Goal: Task Accomplishment & Management: Manage account settings

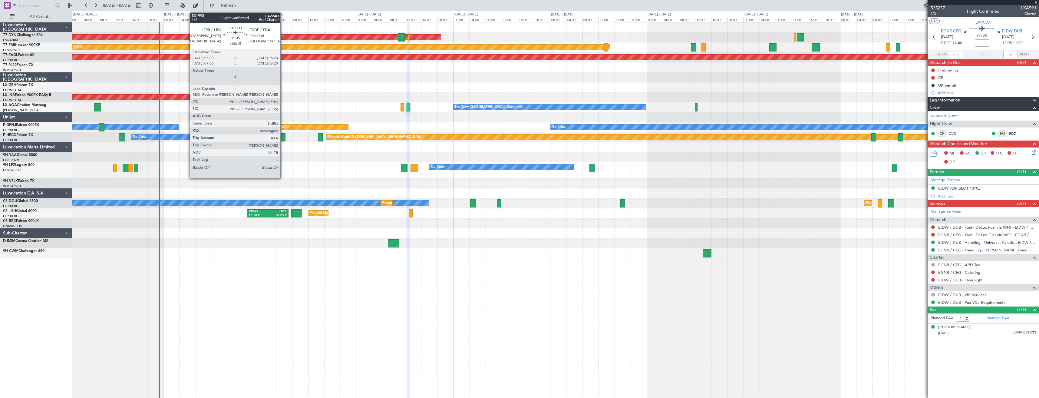
click at [283, 139] on div at bounding box center [282, 137] width 5 height 8
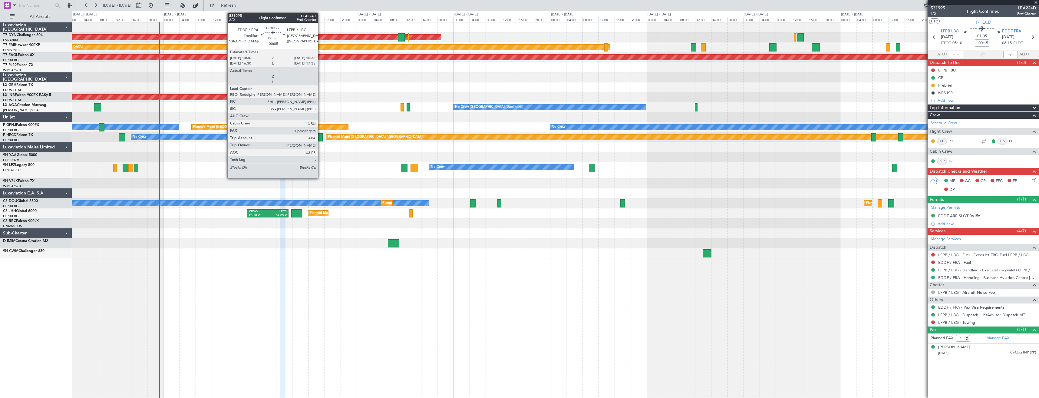
click at [321, 139] on div at bounding box center [320, 137] width 5 height 8
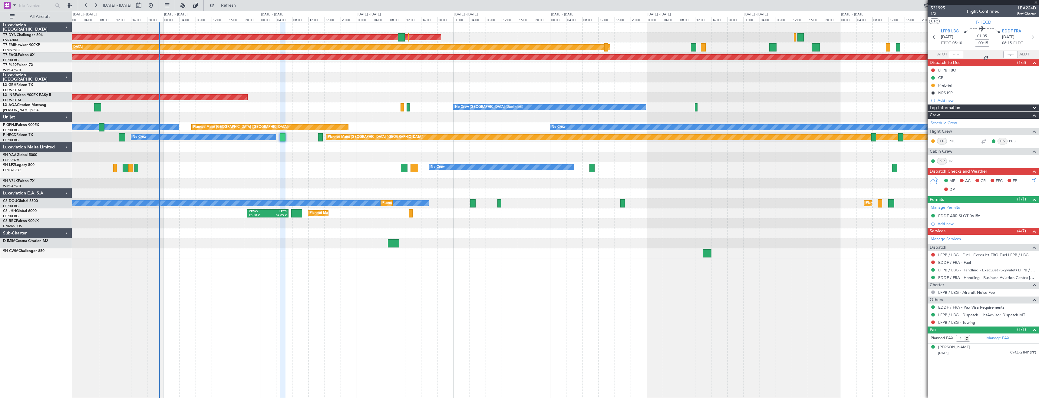
type input "-00:05"
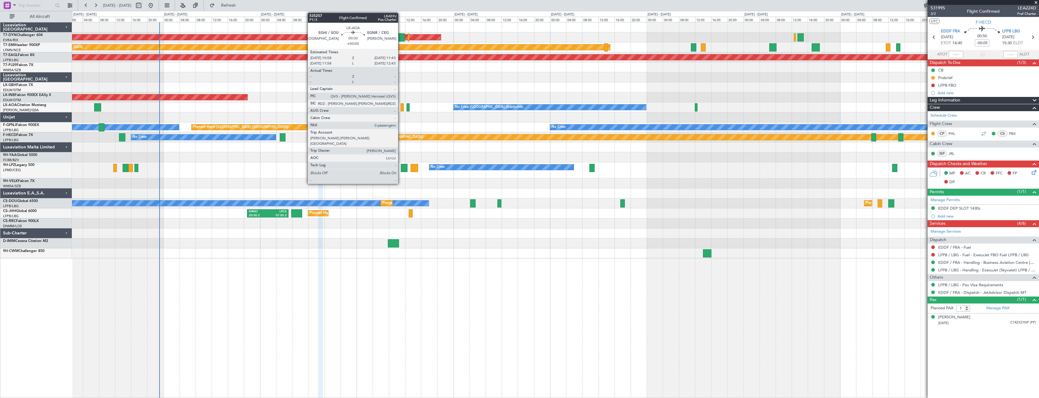
click at [401, 107] on div at bounding box center [402, 107] width 3 height 8
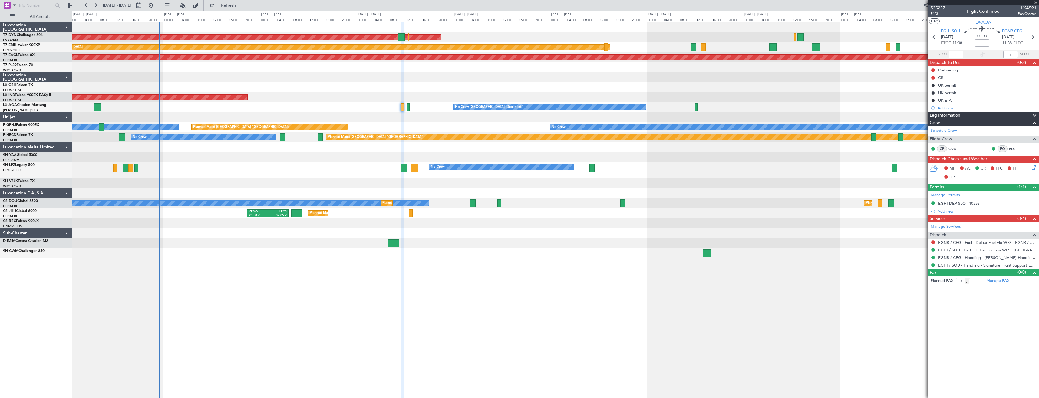
click at [933, 15] on span "P1/3" at bounding box center [938, 13] width 15 height 5
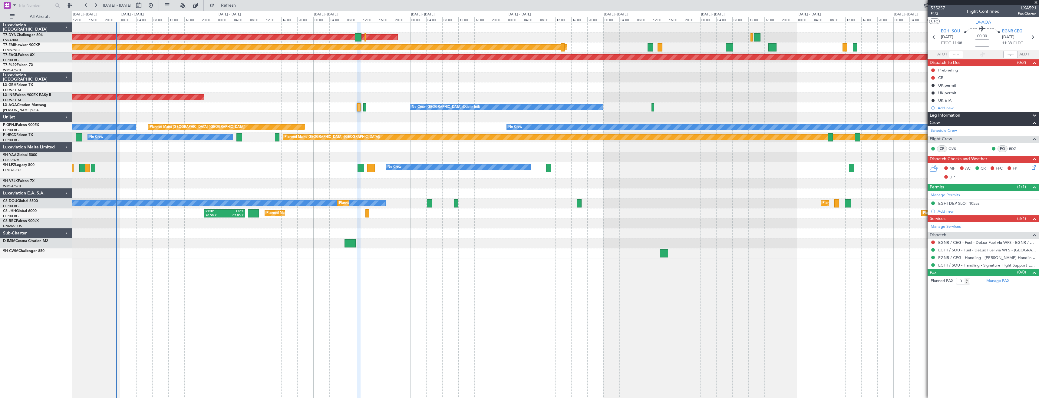
click at [287, 83] on div at bounding box center [555, 87] width 967 height 10
click at [958, 263] on link "EGHI / SOU - Handling - Signature Flight Support EGHI / SOU" at bounding box center [987, 265] width 98 height 5
click at [975, 266] on link "EGHI / SOU - Handling - Signature Flight Support EGHI / SOU" at bounding box center [987, 265] width 98 height 5
click at [955, 256] on link "EGNR / CEG - Handling - [PERSON_NAME] Handling Services EGNR / CEG" at bounding box center [987, 257] width 98 height 5
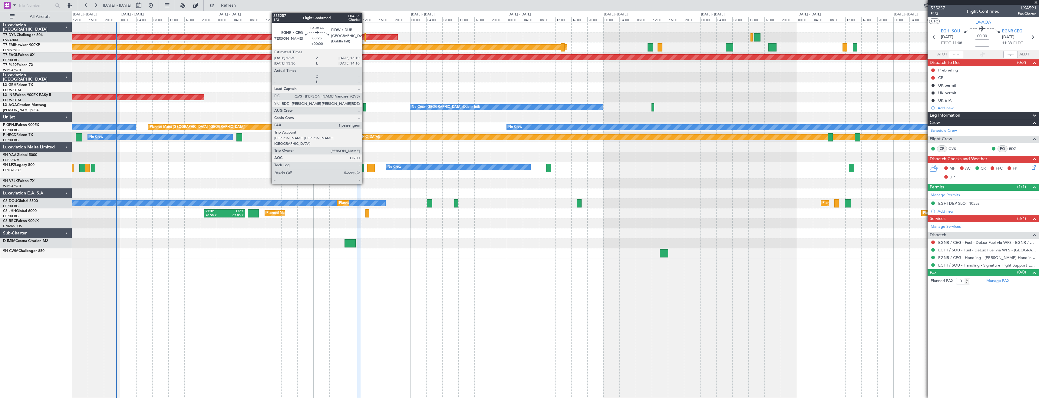
click at [365, 107] on div at bounding box center [364, 107] width 3 height 8
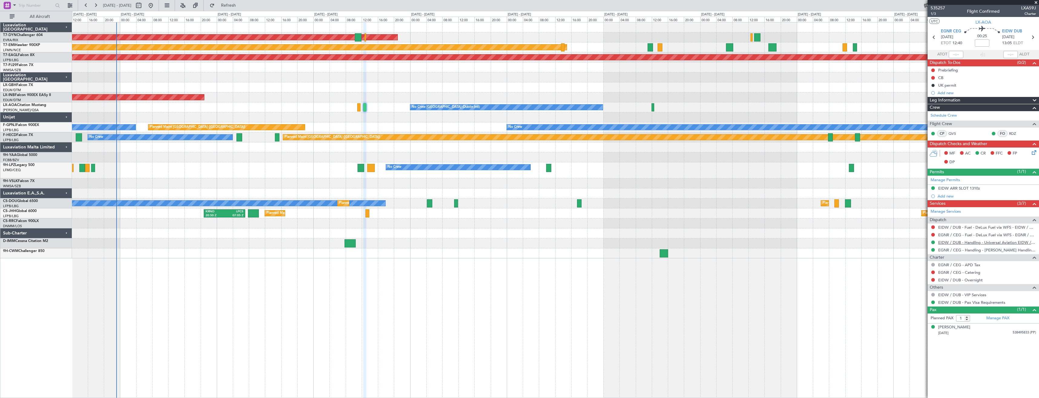
click at [955, 241] on link "EIDW / DUB - Handling - Universal Aviation EIDW / DUB" at bounding box center [987, 242] width 98 height 5
click at [1032, 153] on icon at bounding box center [1033, 151] width 5 height 5
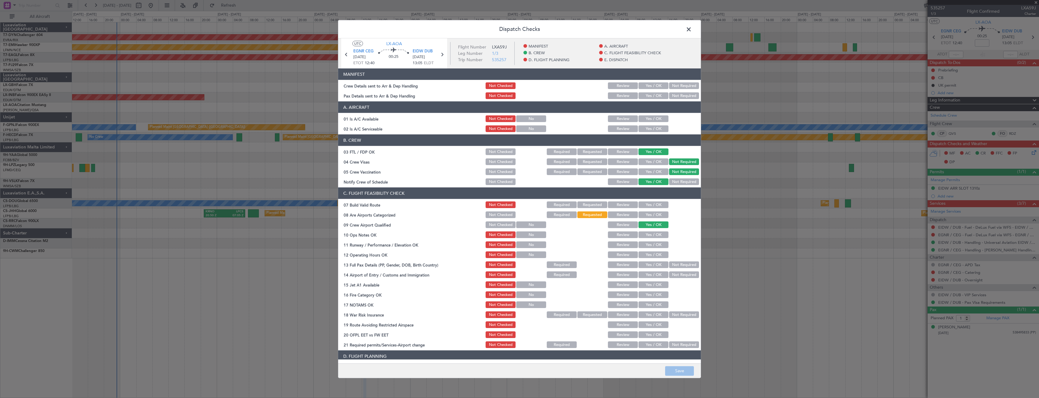
click at [649, 98] on button "Yes / OK" at bounding box center [654, 95] width 30 height 7
click at [649, 87] on button "Yes / OK" at bounding box center [654, 85] width 30 height 7
click at [680, 366] on button "Save" at bounding box center [679, 371] width 29 height 10
click at [692, 30] on span at bounding box center [692, 31] width 0 height 12
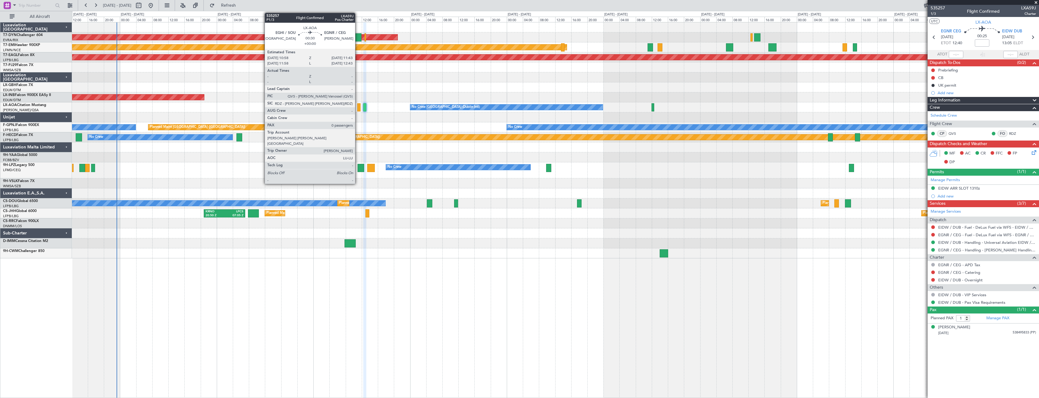
click at [358, 108] on div at bounding box center [358, 107] width 3 height 8
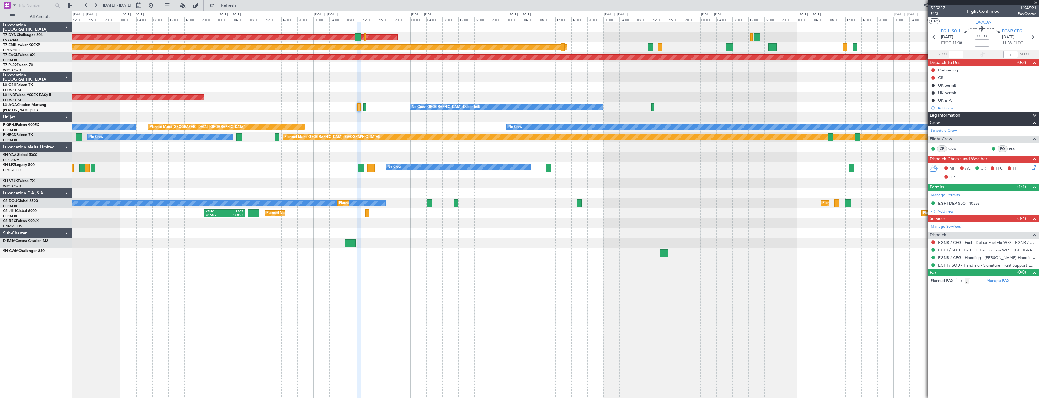
click at [1032, 169] on icon at bounding box center [1033, 166] width 5 height 5
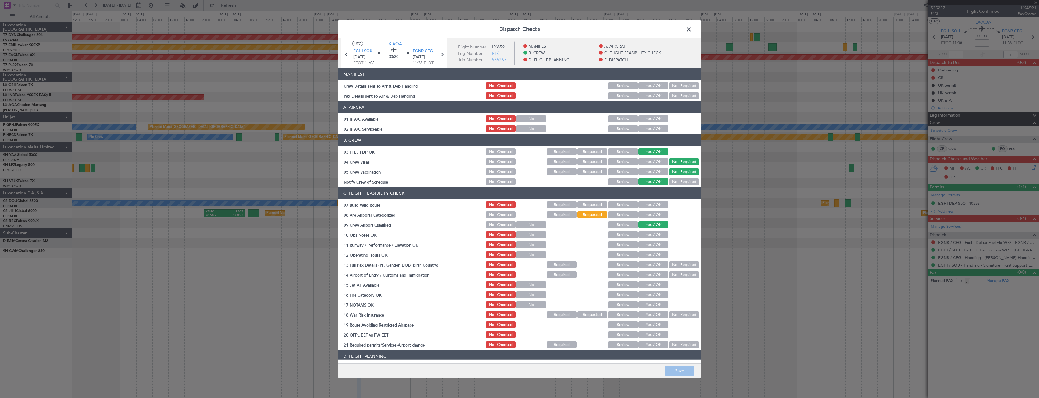
click at [639, 95] on button "Yes / OK" at bounding box center [654, 95] width 30 height 7
click at [644, 85] on button "Yes / OK" at bounding box center [654, 85] width 30 height 7
click at [674, 368] on button "Save" at bounding box center [679, 371] width 29 height 10
click at [692, 31] on span at bounding box center [692, 31] width 0 height 12
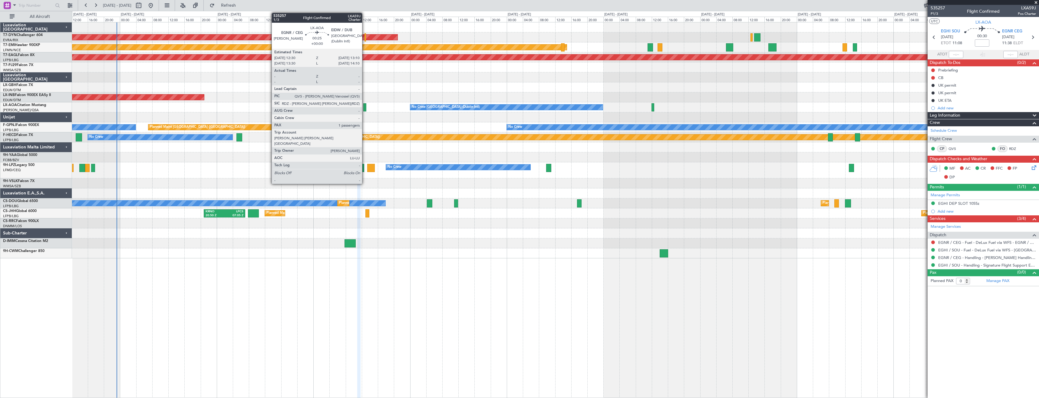
click at [365, 107] on div at bounding box center [364, 107] width 3 height 8
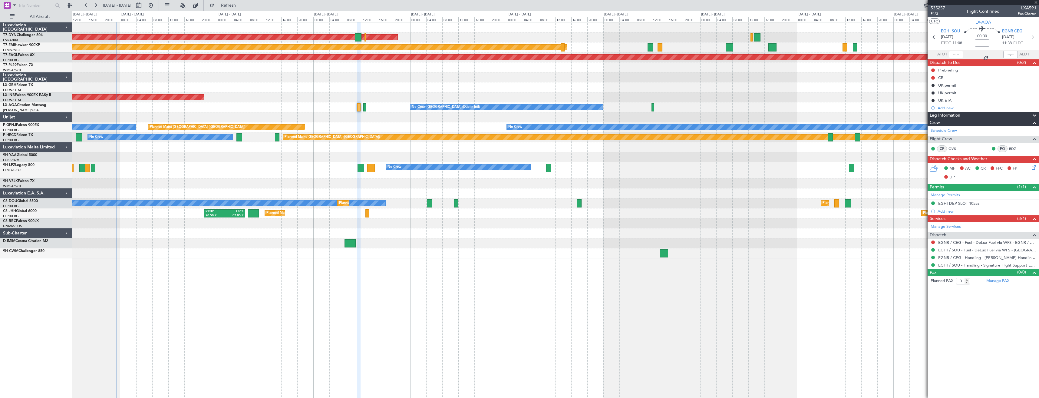
type input "1"
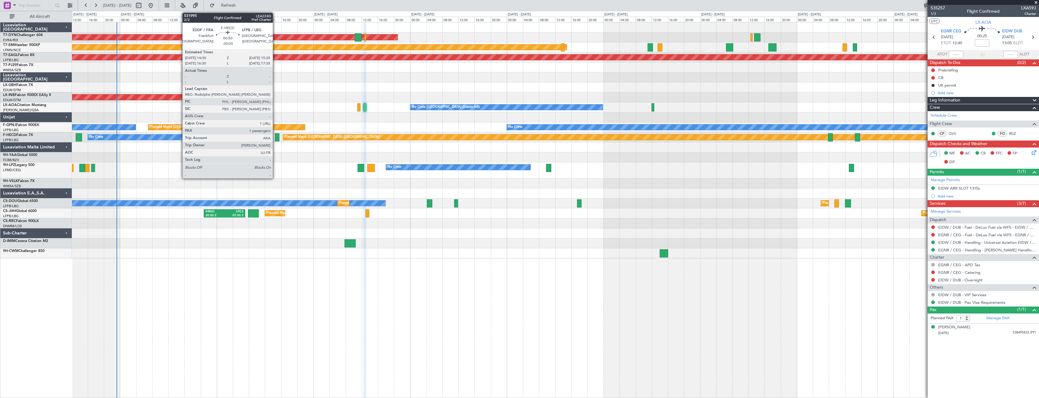
click at [276, 136] on div at bounding box center [277, 137] width 5 height 8
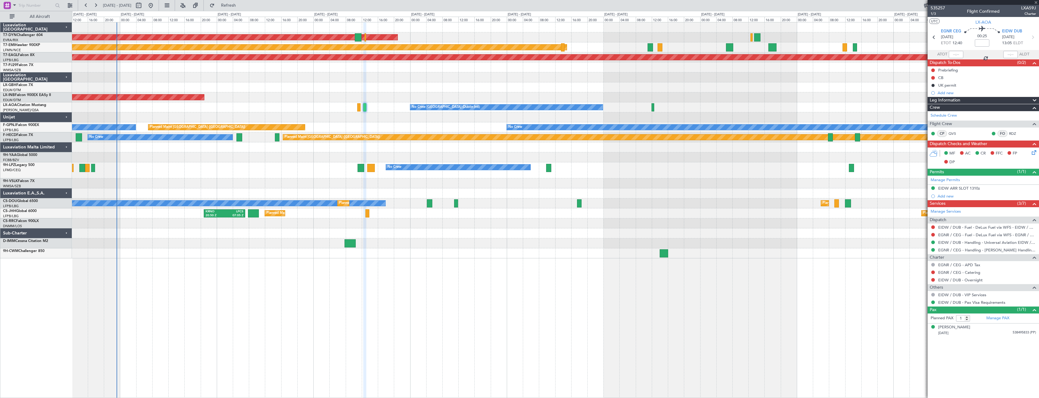
type input "-00:05"
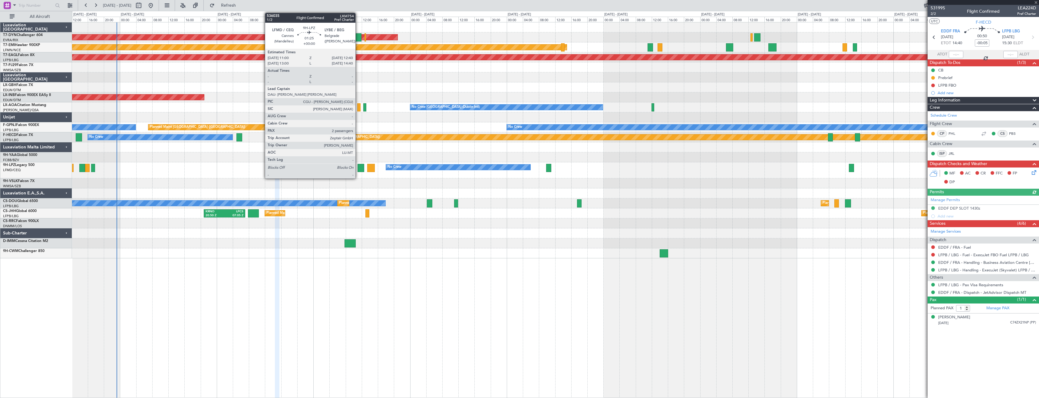
click at [358, 167] on div at bounding box center [361, 168] width 7 height 8
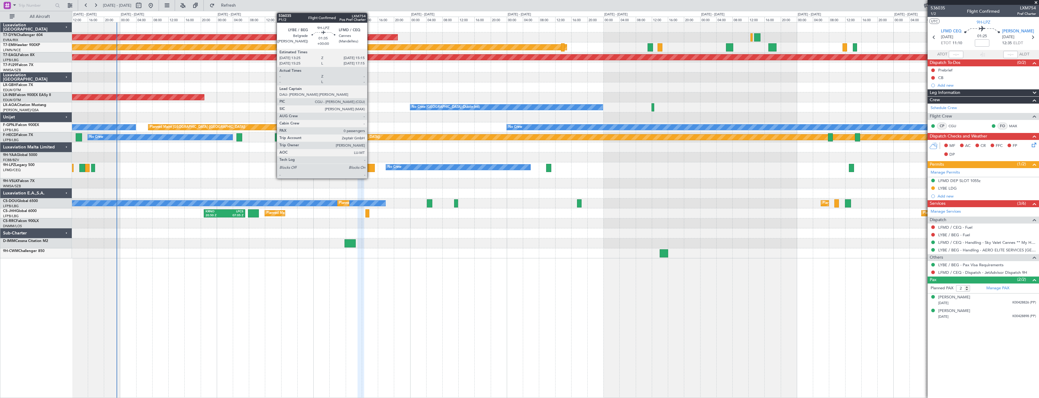
click at [370, 167] on div at bounding box center [371, 168] width 8 height 8
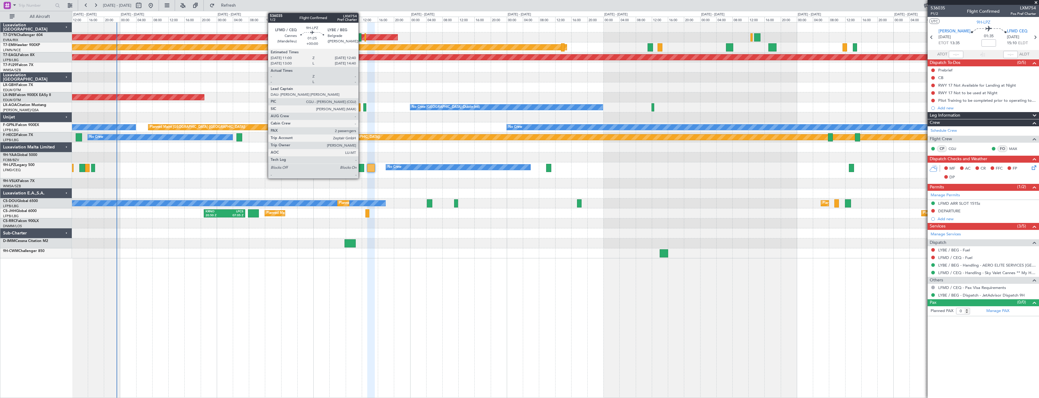
click at [361, 169] on div at bounding box center [361, 168] width 7 height 8
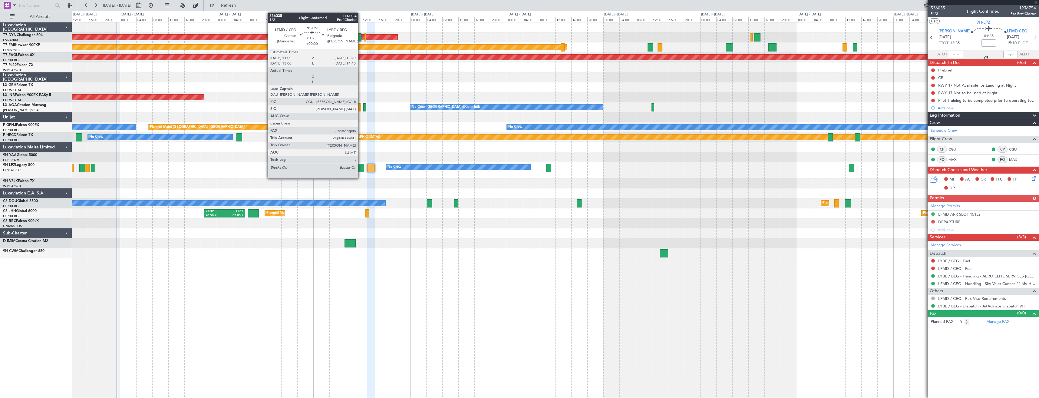
click at [361, 168] on div at bounding box center [361, 168] width 7 height 8
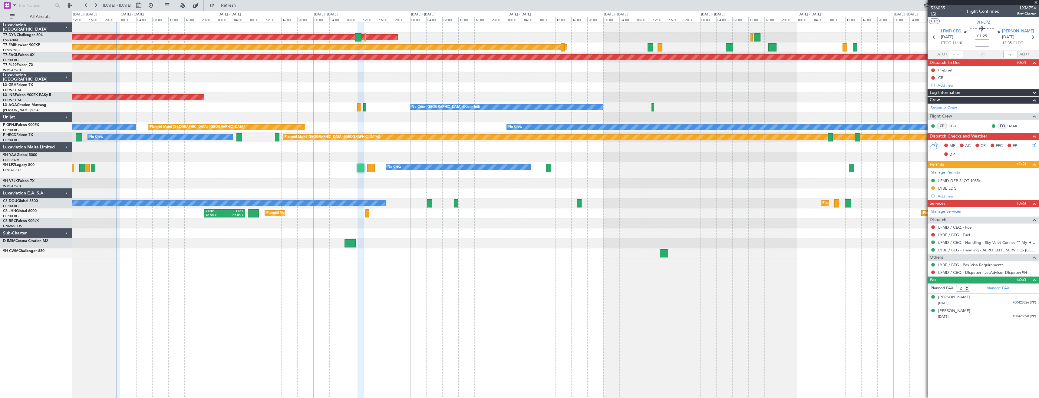
click at [934, 15] on span "1/2" at bounding box center [938, 13] width 15 height 5
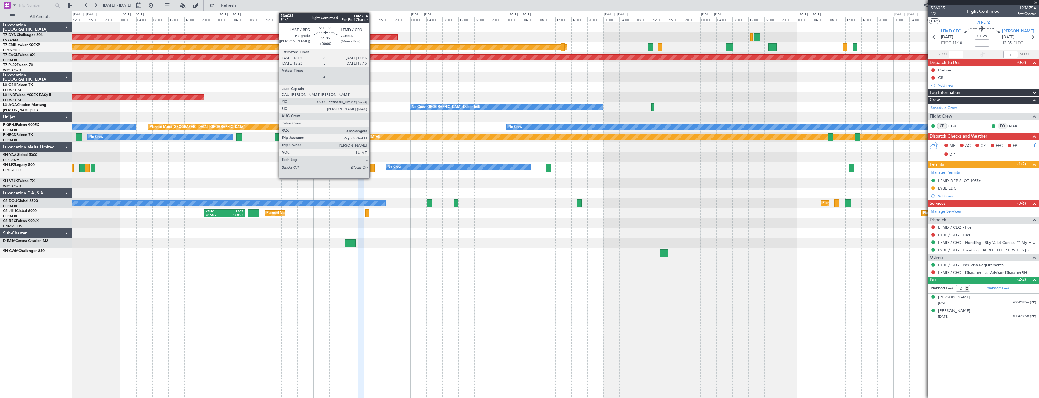
click at [372, 168] on div at bounding box center [371, 168] width 8 height 8
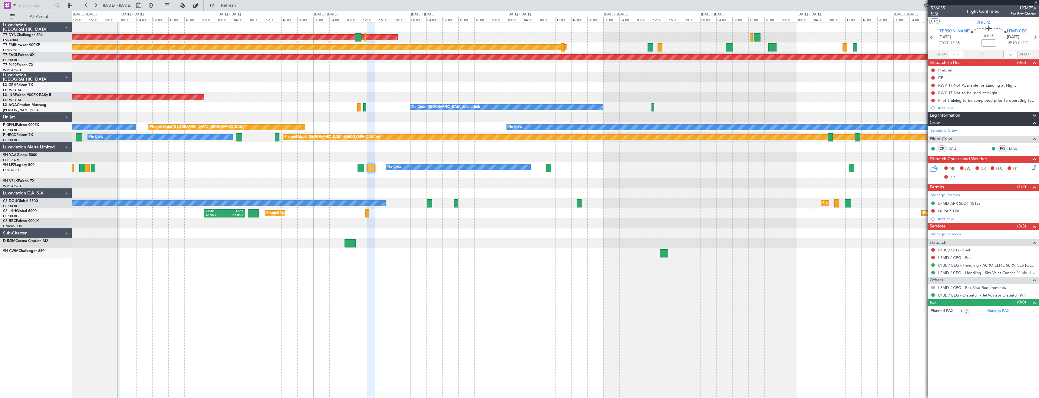
click at [932, 15] on span "P1/2" at bounding box center [938, 13] width 15 height 5
click at [956, 263] on link "LYBE / BEG - Handling - AERO ELITE SERVICES [GEOGRAPHIC_DATA]" at bounding box center [987, 265] width 98 height 5
click at [1035, 167] on icon at bounding box center [1033, 166] width 5 height 5
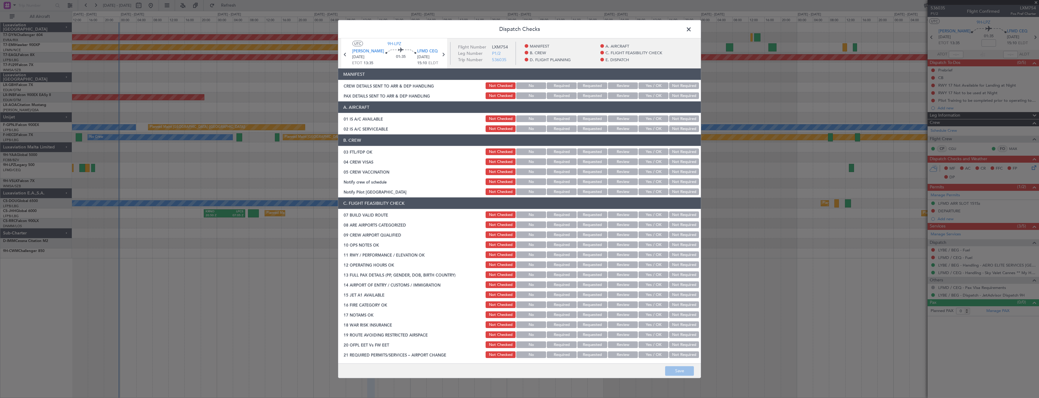
click at [646, 93] on button "Yes / OK" at bounding box center [654, 95] width 30 height 7
click at [646, 87] on button "Yes / OK" at bounding box center [654, 85] width 30 height 7
click at [668, 370] on button "Save" at bounding box center [679, 371] width 29 height 10
click at [692, 29] on span at bounding box center [692, 31] width 0 height 12
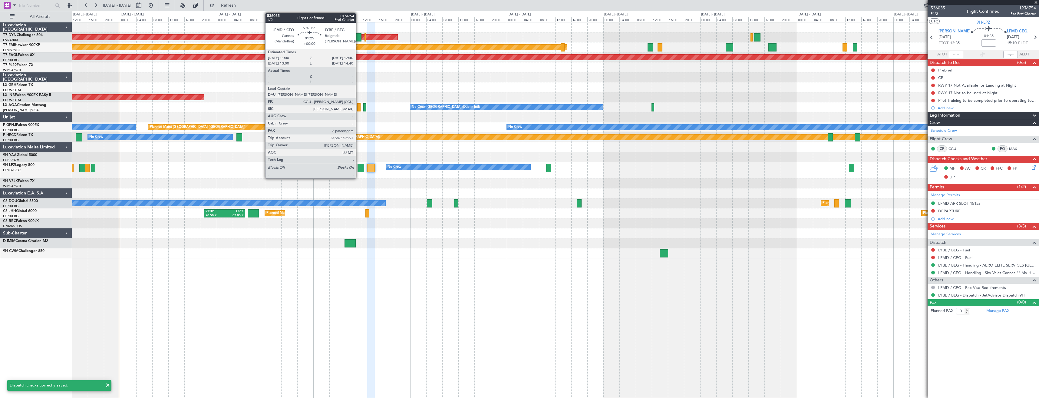
click at [358, 166] on div at bounding box center [361, 168] width 7 height 8
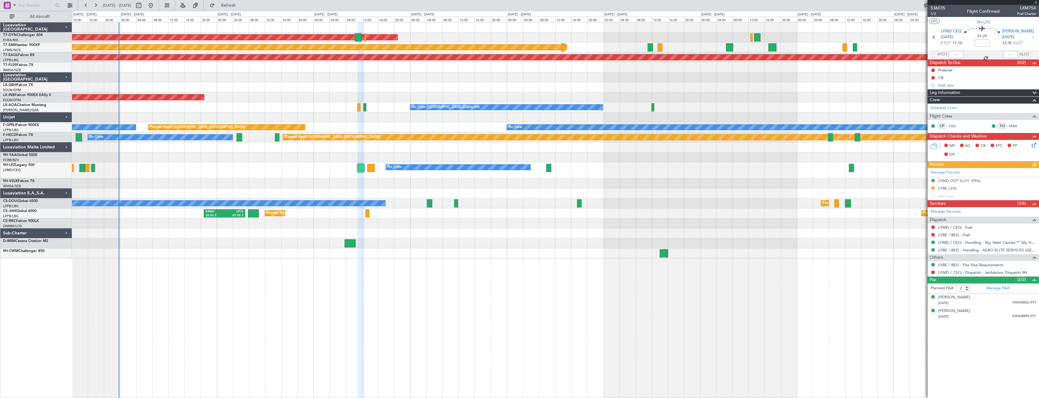
click at [1033, 144] on icon at bounding box center [1033, 143] width 5 height 5
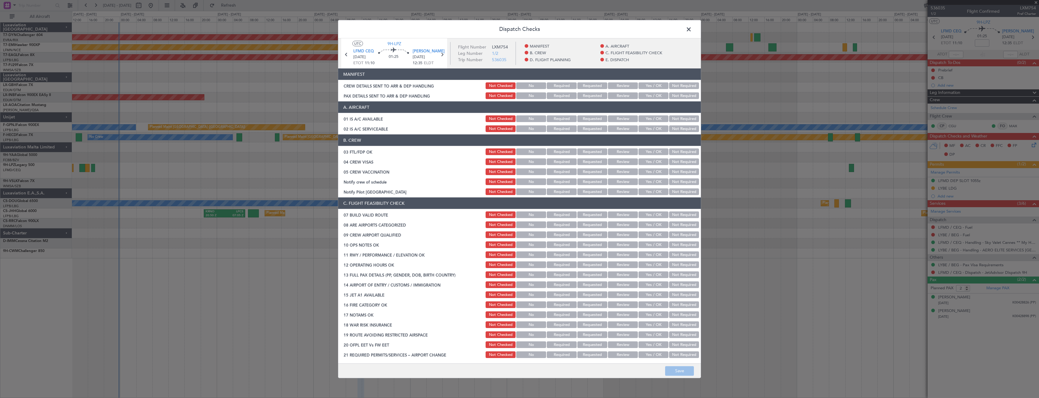
click at [658, 97] on button "Yes / OK" at bounding box center [654, 95] width 30 height 7
click at [654, 89] on div "Yes / OK" at bounding box center [653, 85] width 31 height 8
click at [652, 81] on section "MANIFEST CREW DETAILS SENT TO ARR & DEP HANDLING Not Checked No Required Reques…" at bounding box center [519, 83] width 363 height 31
click at [652, 86] on button "Yes / OK" at bounding box center [654, 85] width 30 height 7
click at [682, 372] on button "Save" at bounding box center [679, 371] width 29 height 10
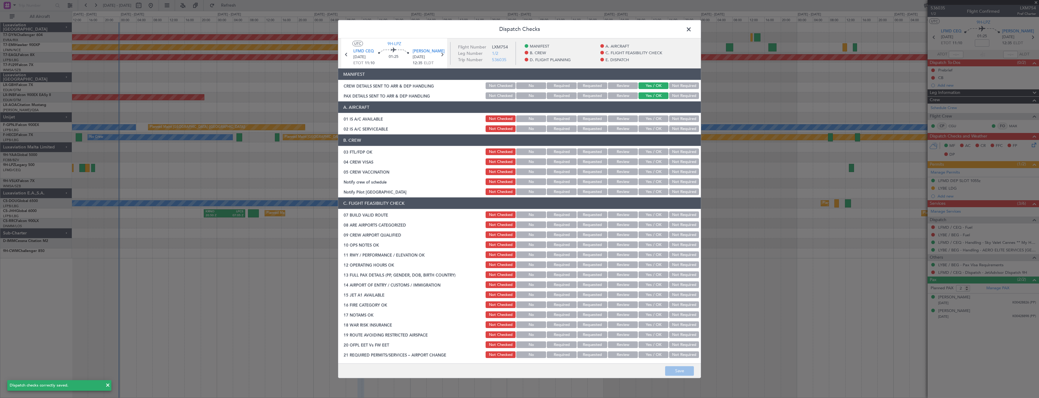
click at [692, 32] on span at bounding box center [692, 31] width 0 height 12
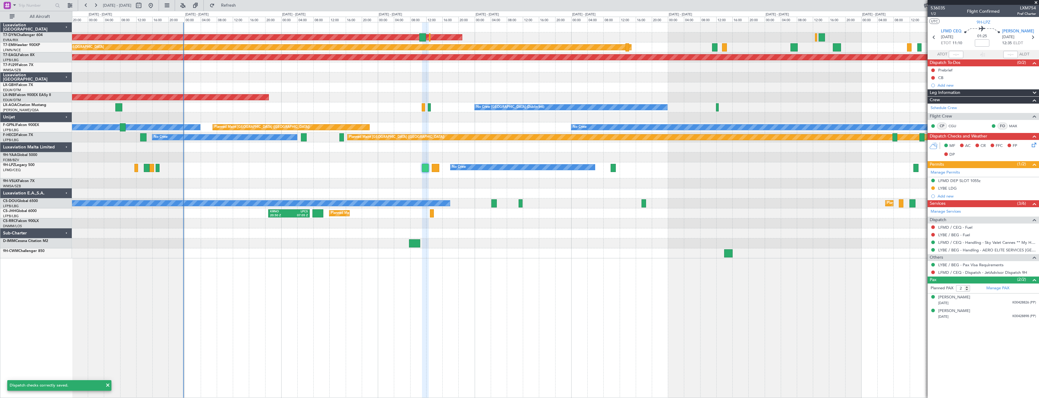
click at [441, 180] on div at bounding box center [555, 183] width 967 height 10
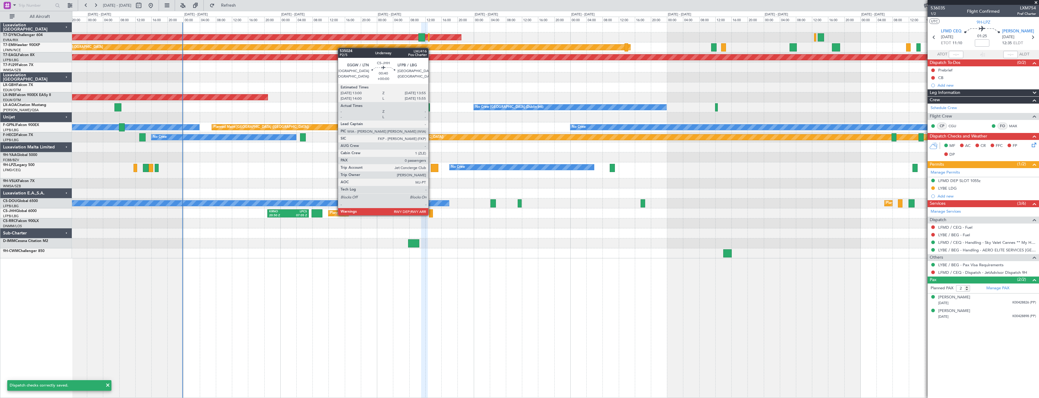
click at [431, 215] on div at bounding box center [431, 213] width 4 height 8
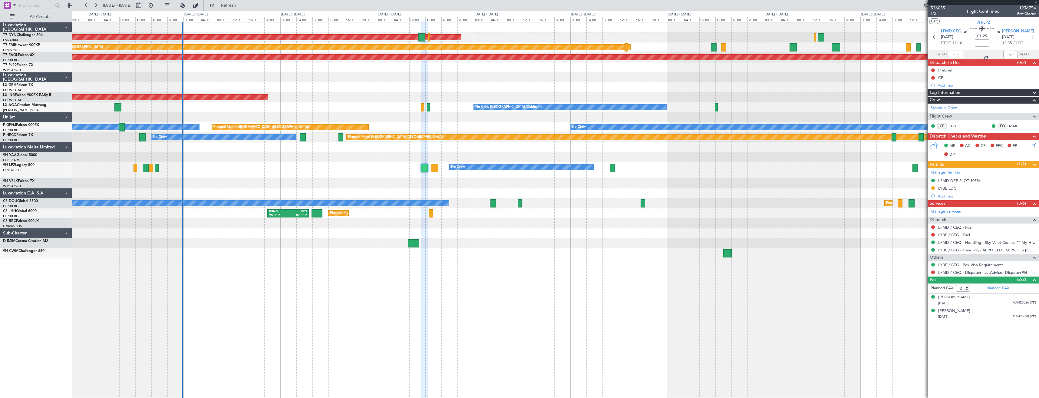
type input "0"
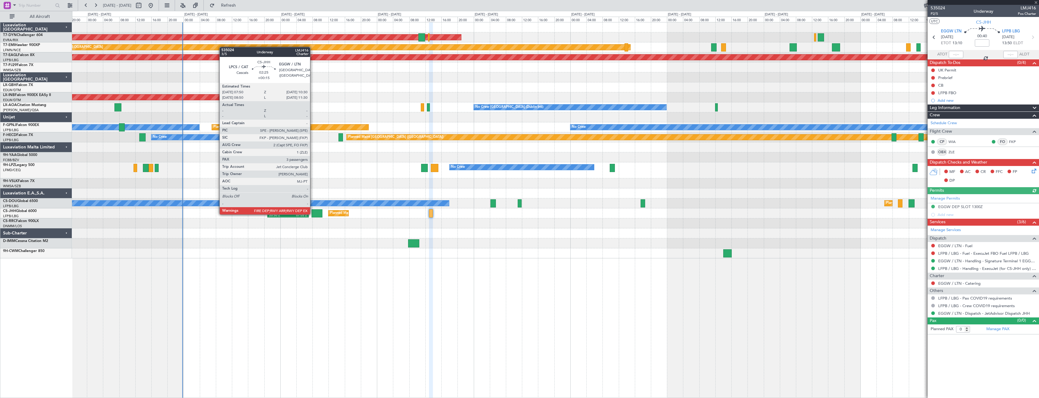
click at [313, 214] on div at bounding box center [317, 213] width 11 height 8
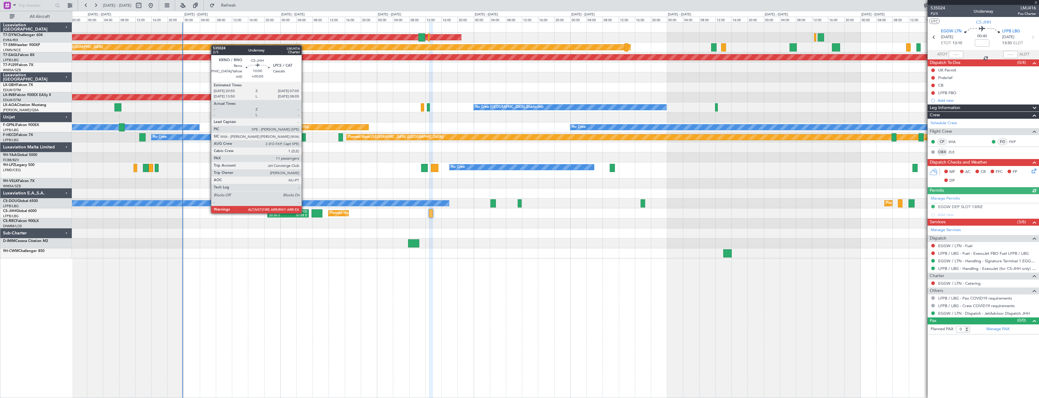
type input "+00:15"
type input "3"
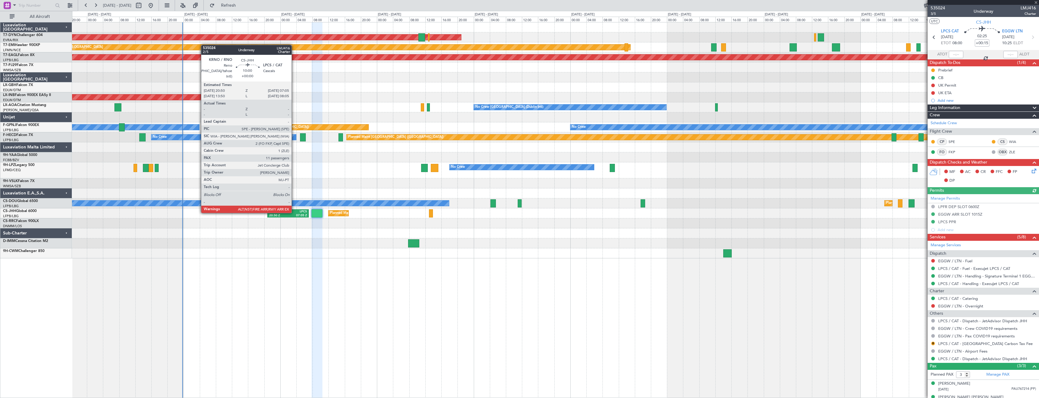
click at [294, 212] on div "LPCS" at bounding box center [297, 212] width 19 height 4
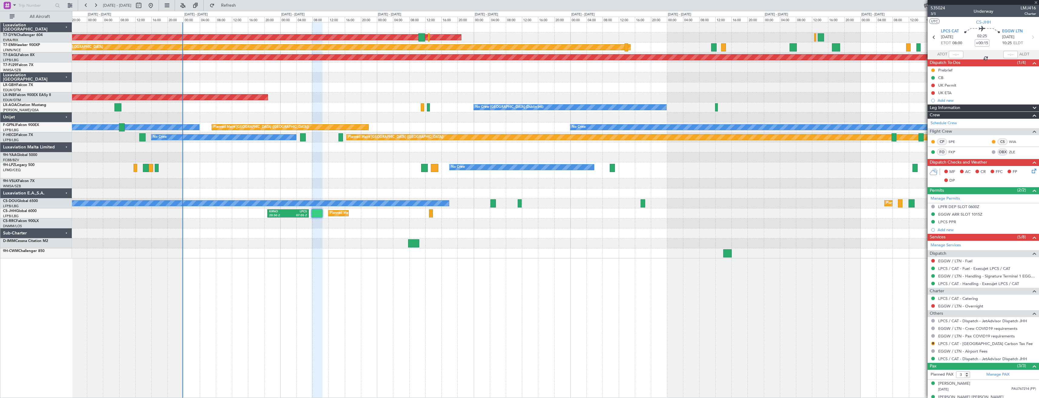
type input "11"
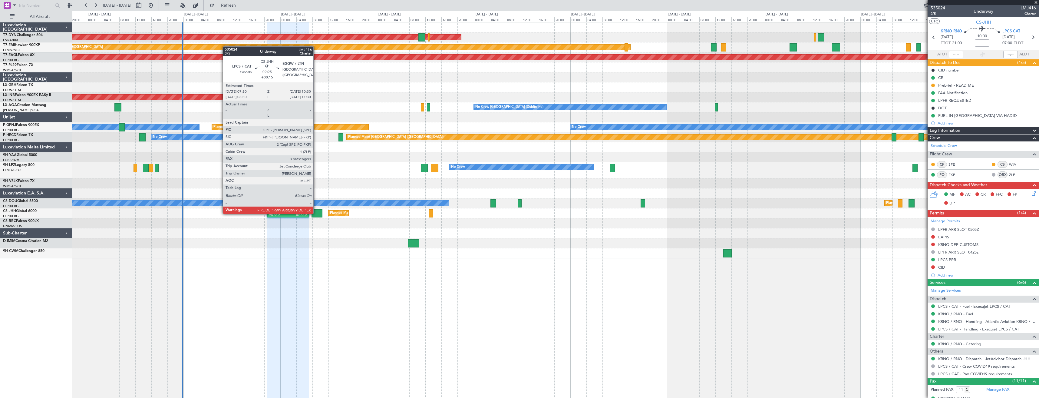
click at [316, 213] on div at bounding box center [317, 213] width 11 height 8
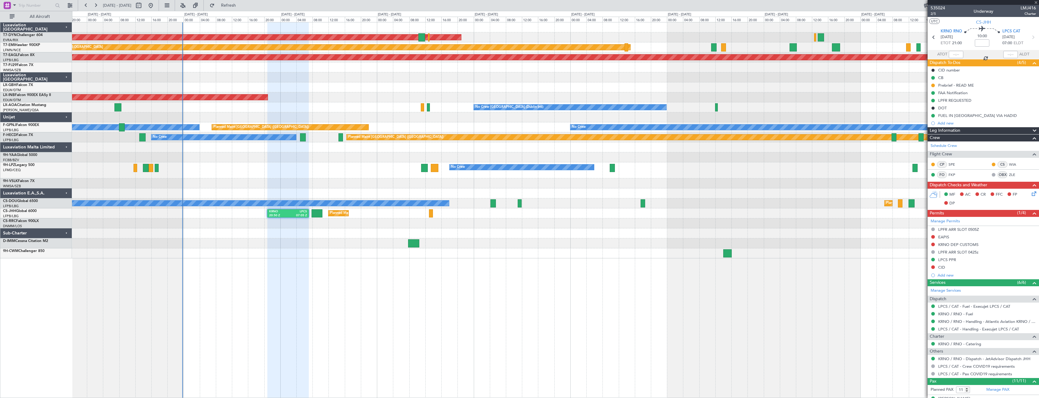
type input "+00:15"
type input "3"
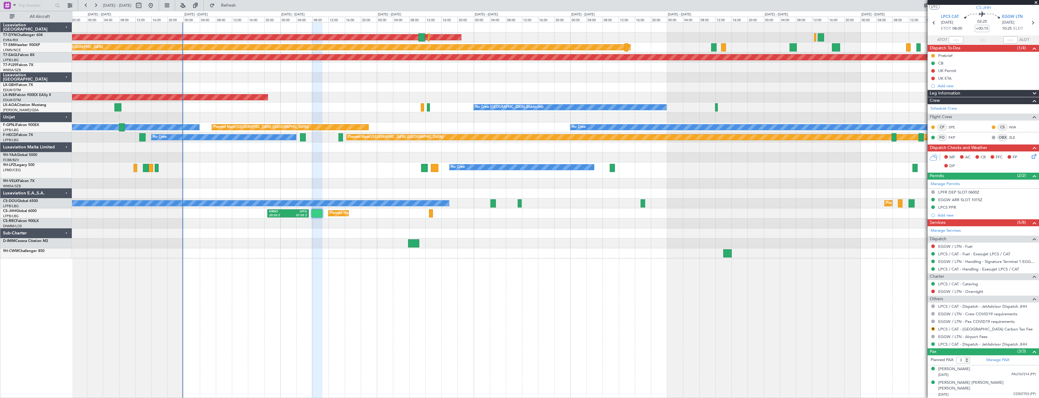
scroll to position [22, 0]
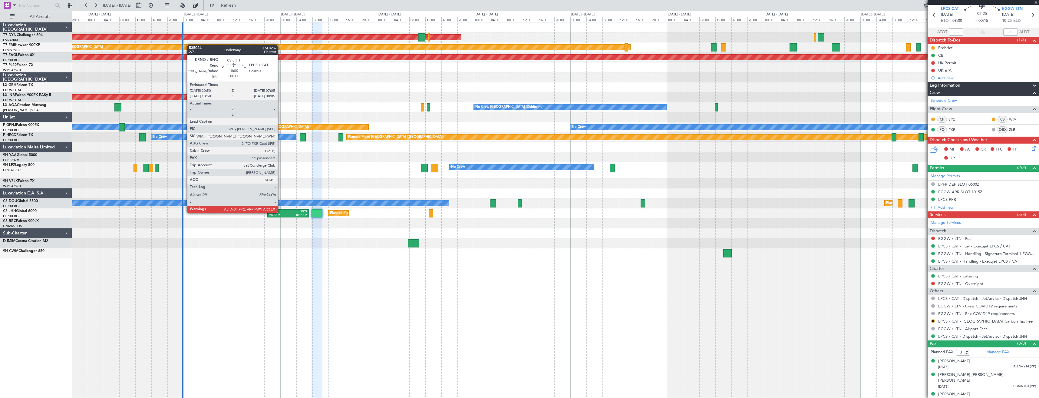
click at [280, 212] on div "KRNO" at bounding box center [278, 212] width 19 height 4
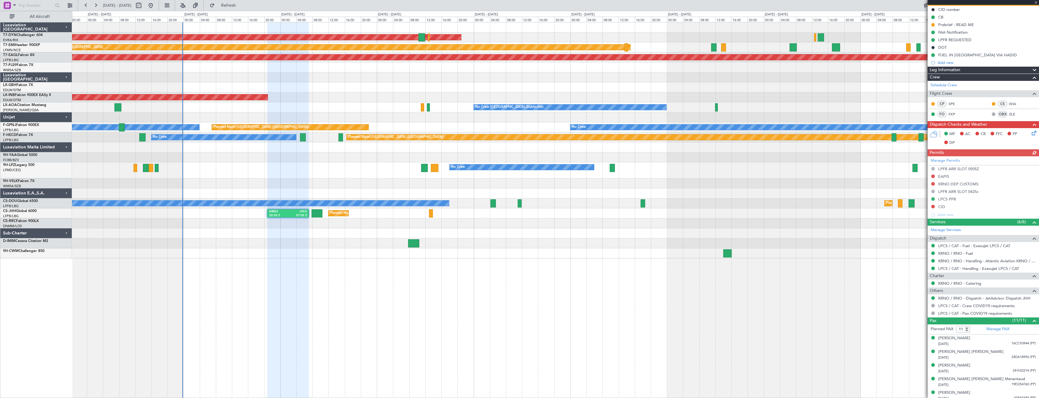
scroll to position [0, 0]
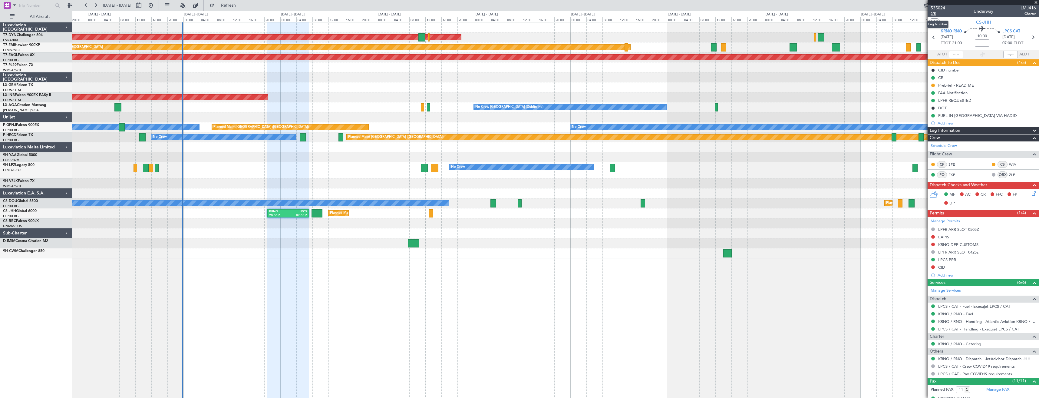
click at [934, 15] on span "2/5" at bounding box center [938, 13] width 15 height 5
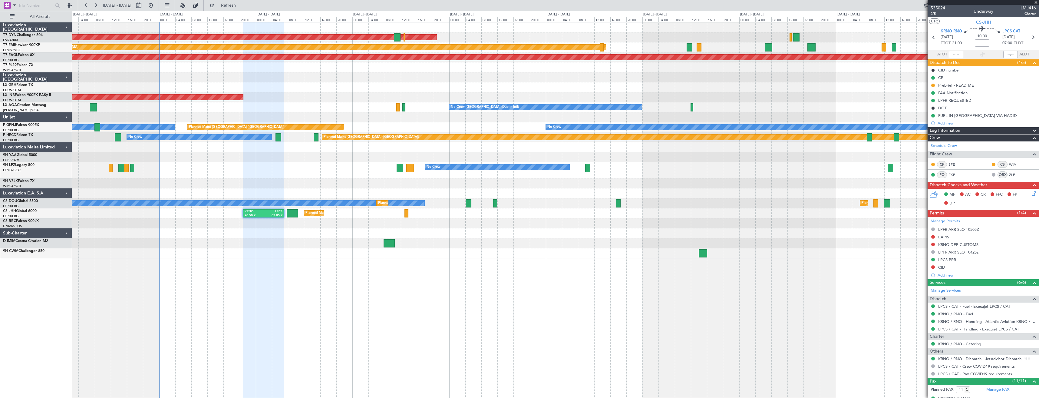
click at [267, 185] on div at bounding box center [555, 183] width 967 height 10
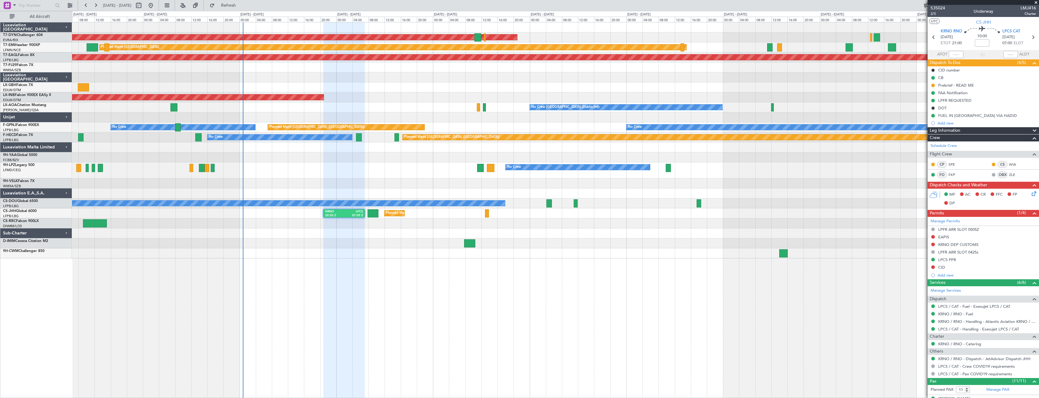
click at [341, 181] on div at bounding box center [555, 183] width 967 height 10
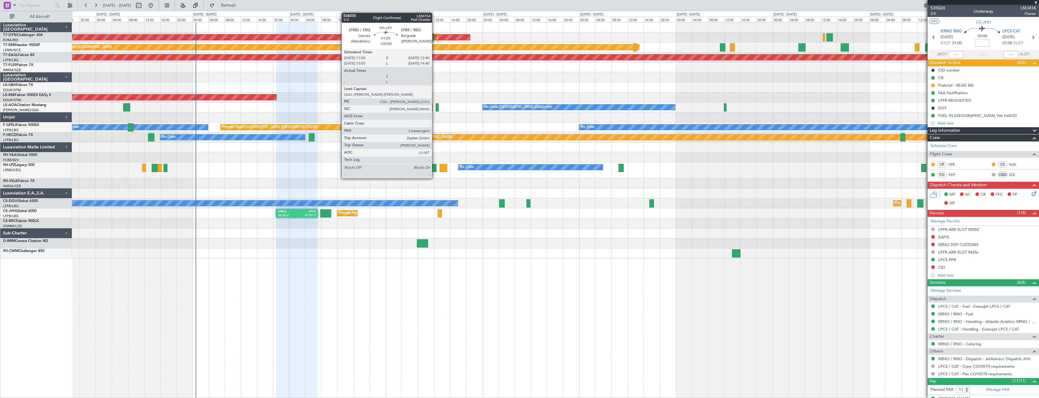
click at [435, 169] on div at bounding box center [433, 168] width 7 height 8
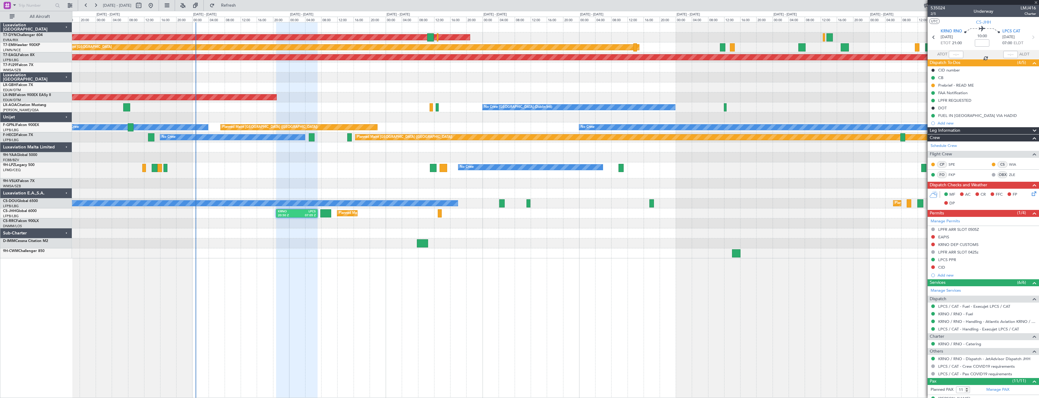
type input "2"
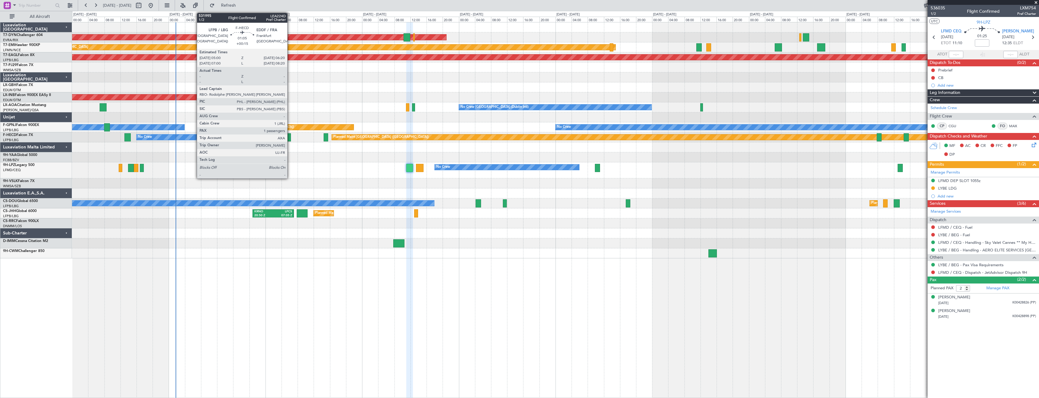
click at [290, 136] on div at bounding box center [287, 137] width 5 height 8
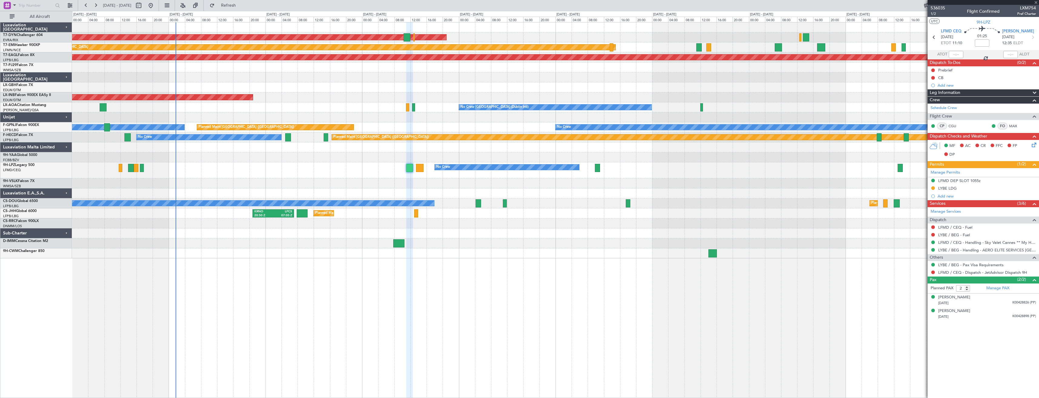
type input "+00:15"
type input "1"
